Goal: Information Seeking & Learning: Learn about a topic

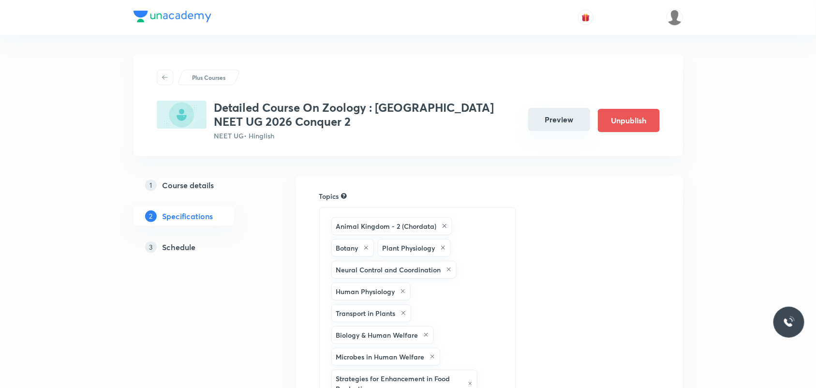
click at [551, 117] on button "Preview" at bounding box center [559, 119] width 62 height 23
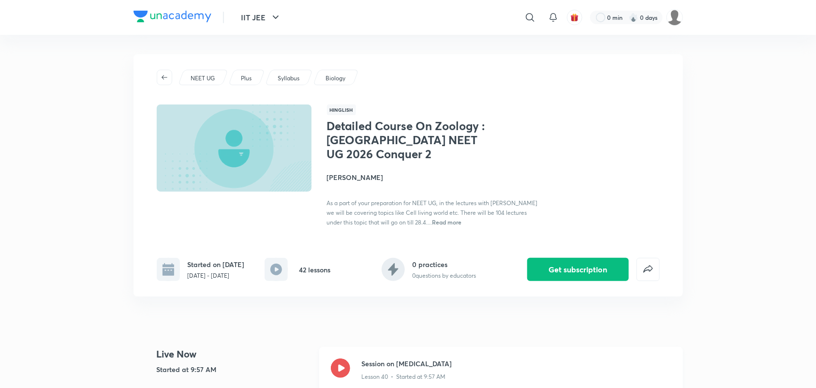
click at [334, 367] on icon at bounding box center [340, 367] width 19 height 19
